Goal: Information Seeking & Learning: Learn about a topic

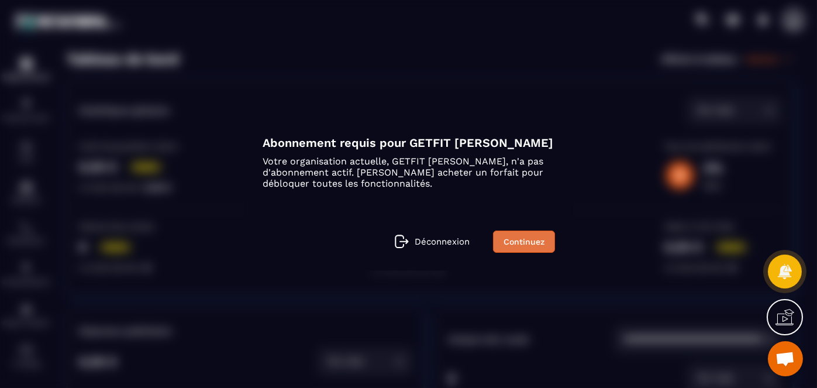
click at [532, 243] on link "Continuez" at bounding box center [524, 241] width 62 height 22
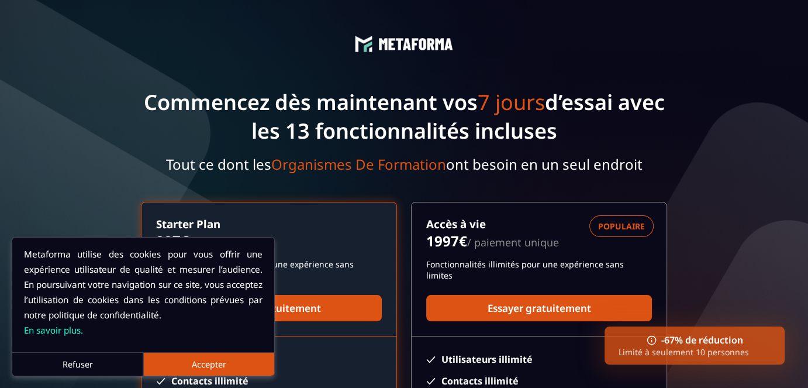
click at [171, 367] on button "Accepter" at bounding box center [208, 363] width 131 height 23
